Goal: Transaction & Acquisition: Purchase product/service

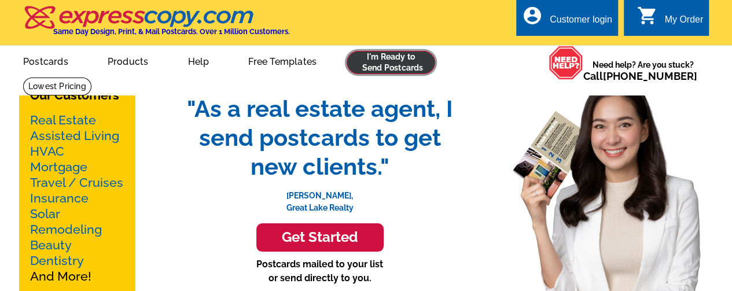
click at [399, 63] on link at bounding box center [391, 62] width 89 height 23
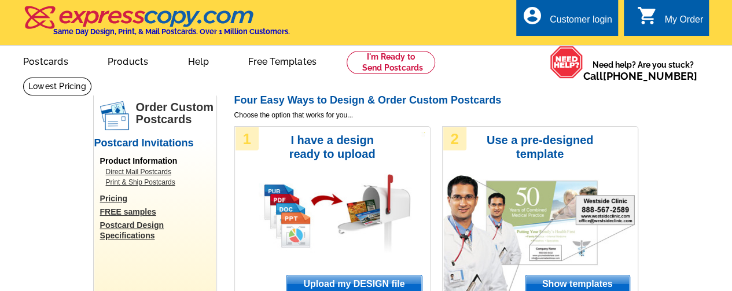
click at [581, 24] on div "Customer login" at bounding box center [581, 22] width 63 height 16
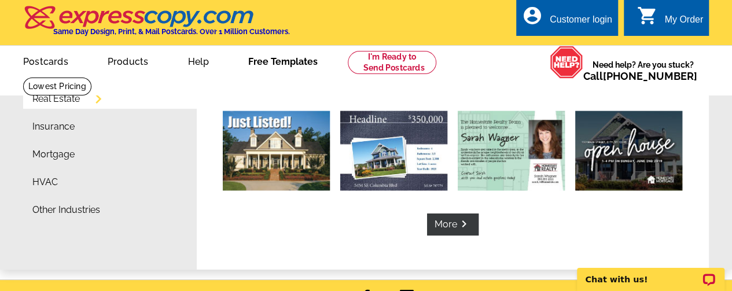
type input "movewithmaggie@outlook.com"
click at [273, 61] on link "Free Templates" at bounding box center [283, 60] width 106 height 27
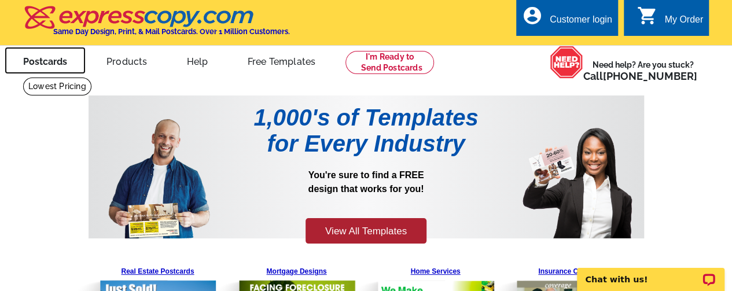
click at [39, 64] on link "Postcards" at bounding box center [45, 60] width 81 height 27
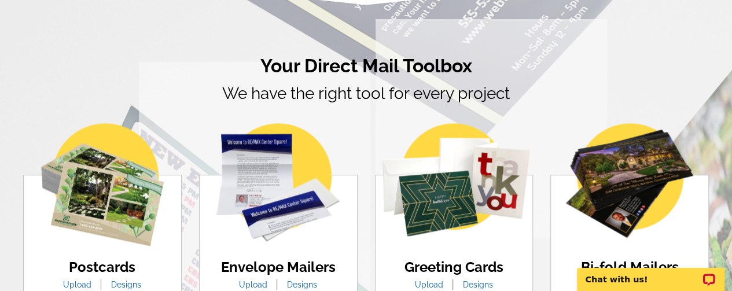
scroll to position [695, 0]
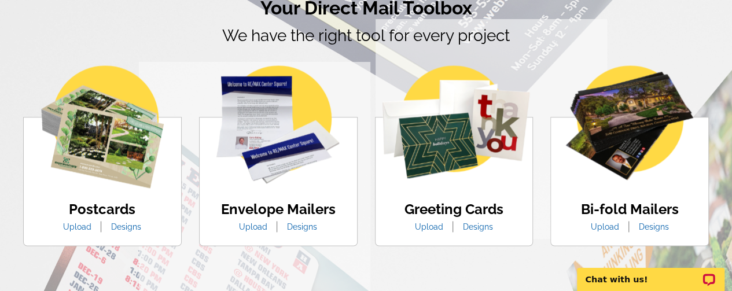
click at [122, 229] on link "Designs" at bounding box center [125, 226] width 47 height 9
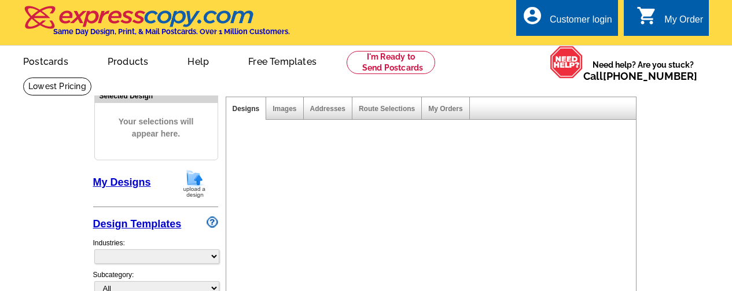
select select "1"
select select "971"
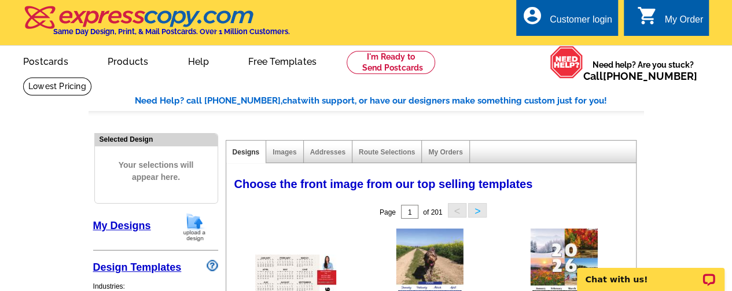
click at [141, 228] on link "My Designs" at bounding box center [122, 226] width 58 height 12
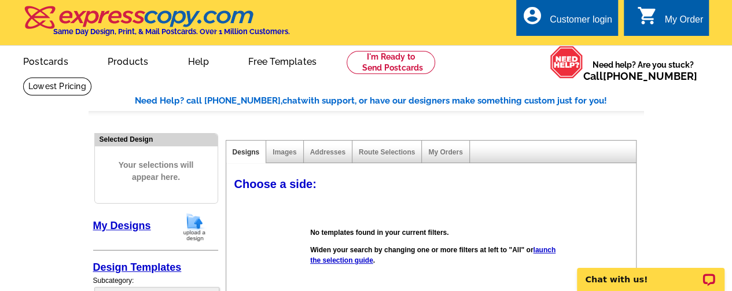
click at [580, 19] on div "Customer login" at bounding box center [581, 22] width 63 height 16
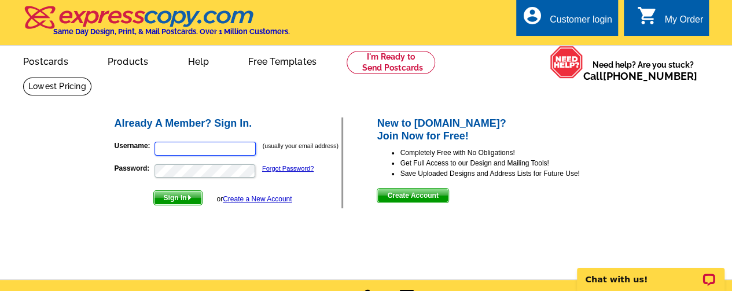
type input "[EMAIL_ADDRESS][DOMAIN_NAME]"
click at [176, 200] on span "Sign In" at bounding box center [178, 198] width 48 height 14
